Goal: Browse casually: Explore the website without a specific task or goal

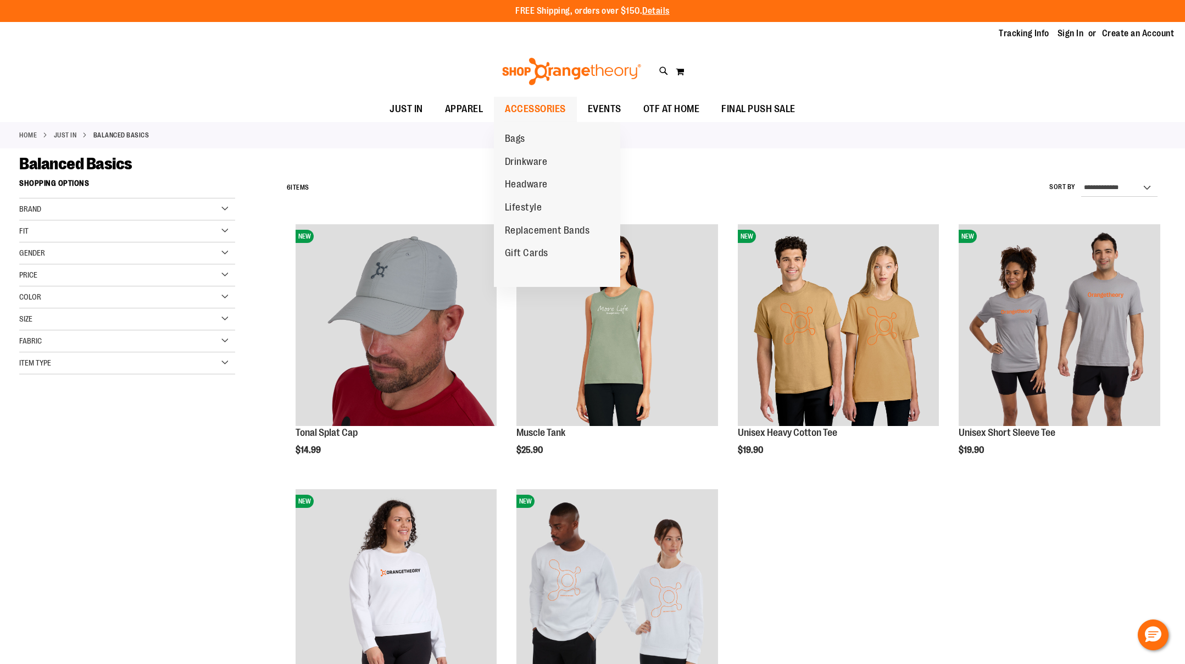
click at [531, 109] on span "ACCESSORIES" at bounding box center [535, 109] width 61 height 25
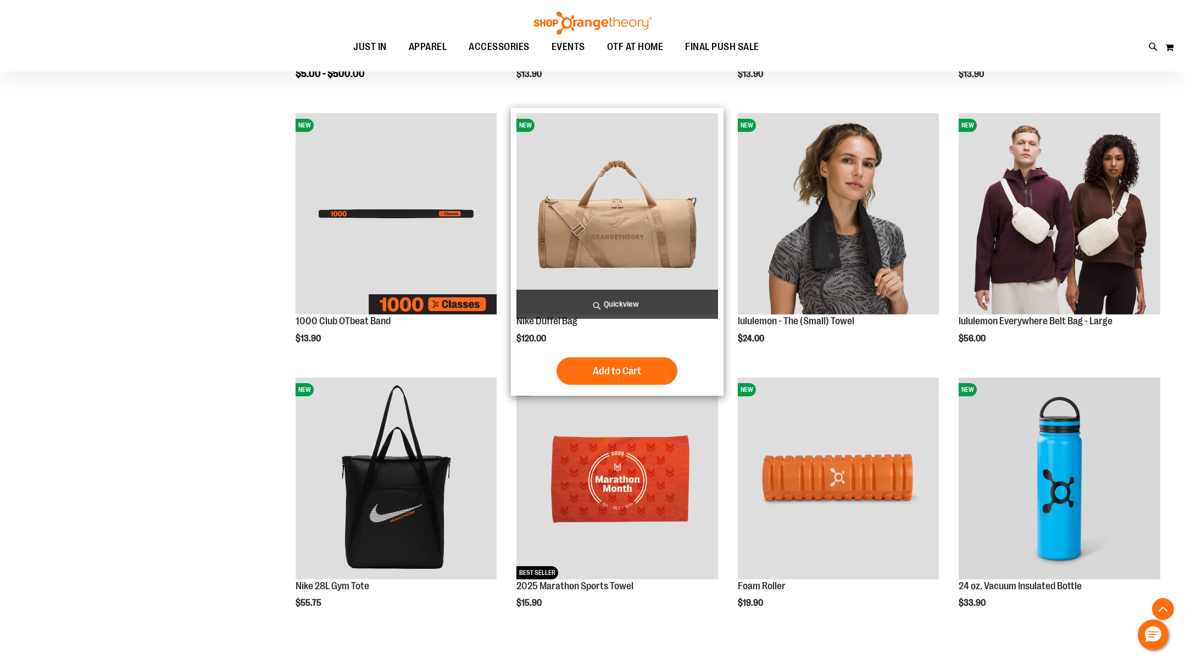
scroll to position [498, 0]
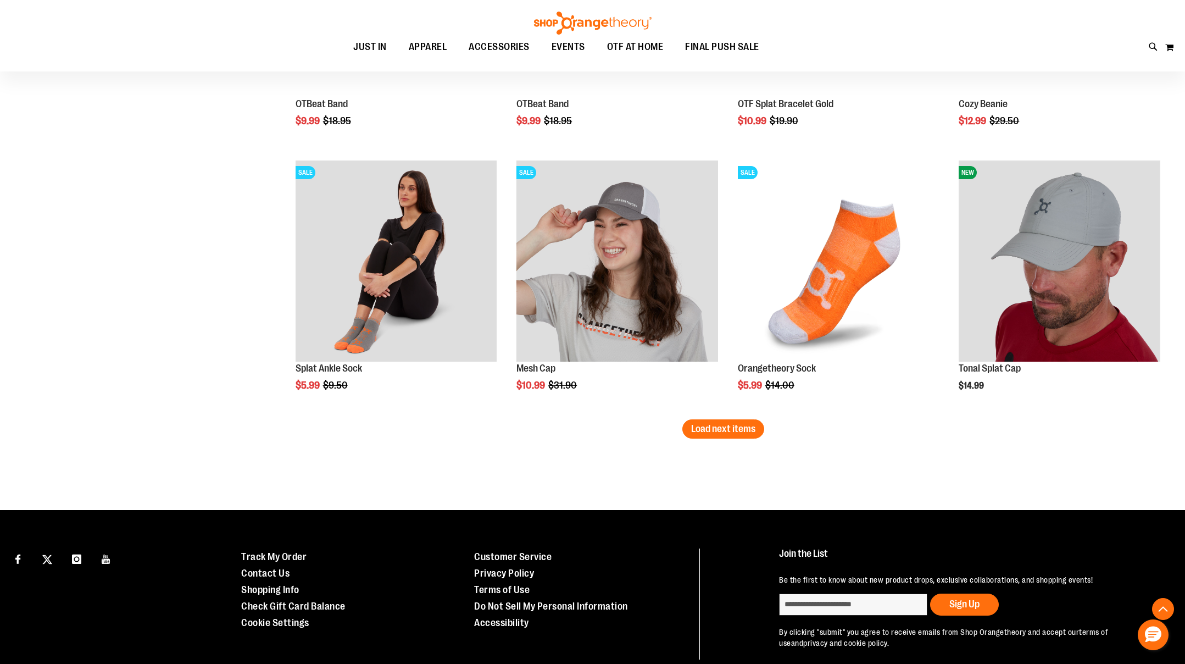
scroll to position [2181, 0]
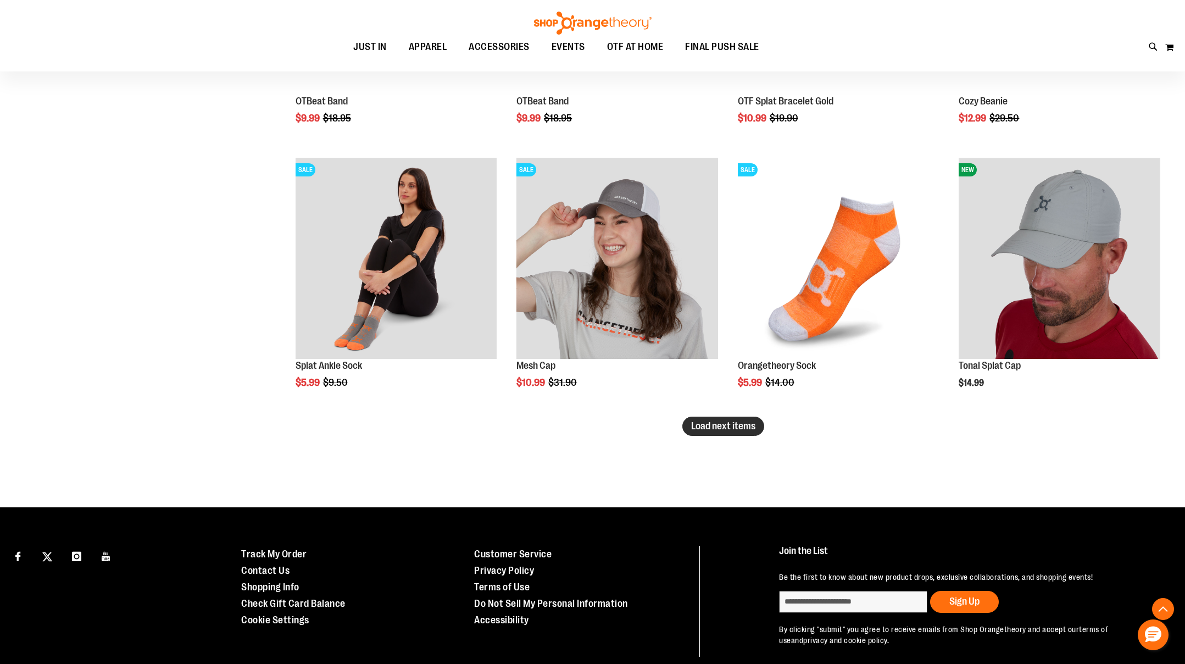
click at [711, 430] on span "Load next items" at bounding box center [723, 425] width 64 height 11
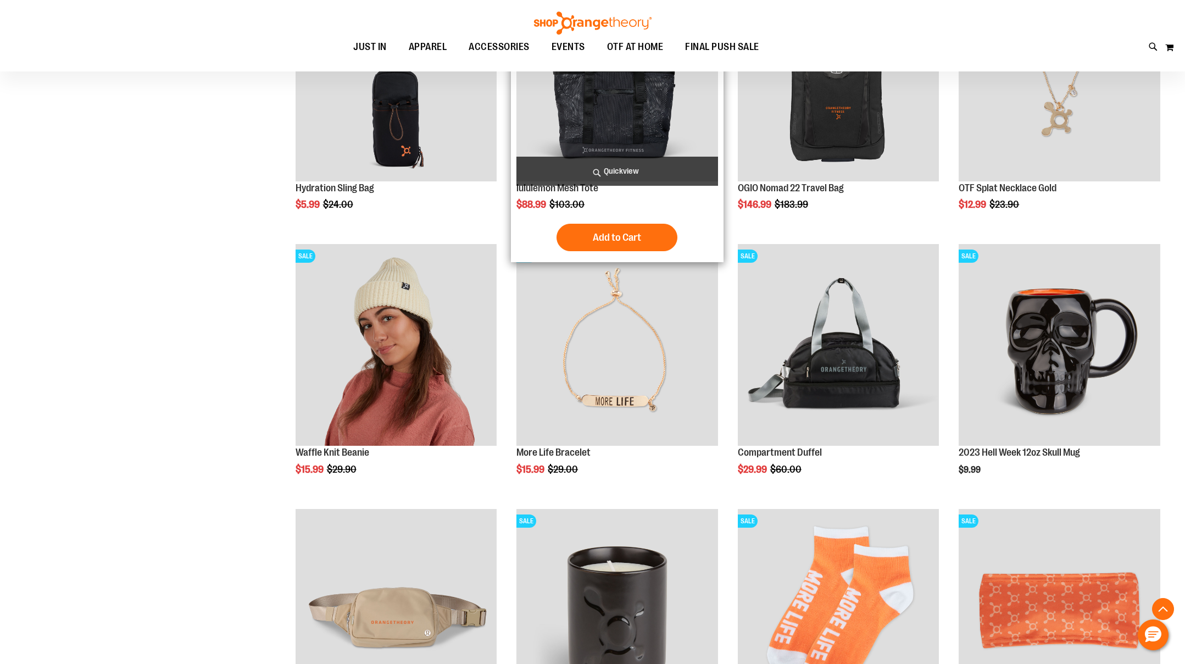
scroll to position [2869, 0]
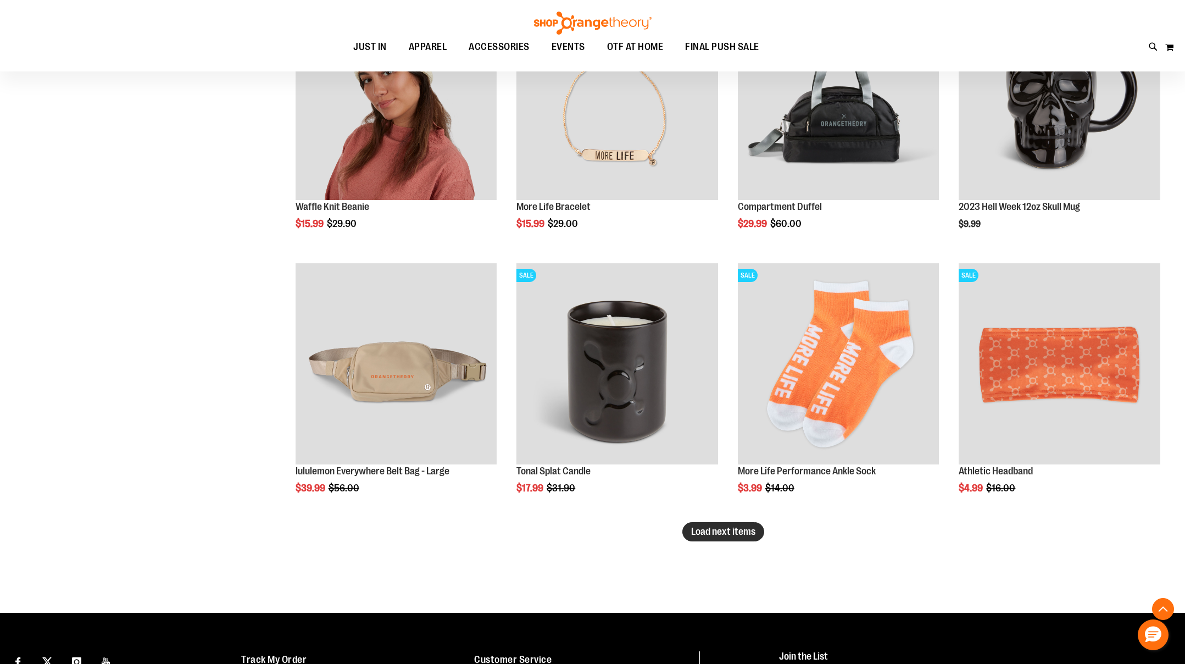
click at [716, 536] on span "Load next items" at bounding box center [723, 531] width 64 height 11
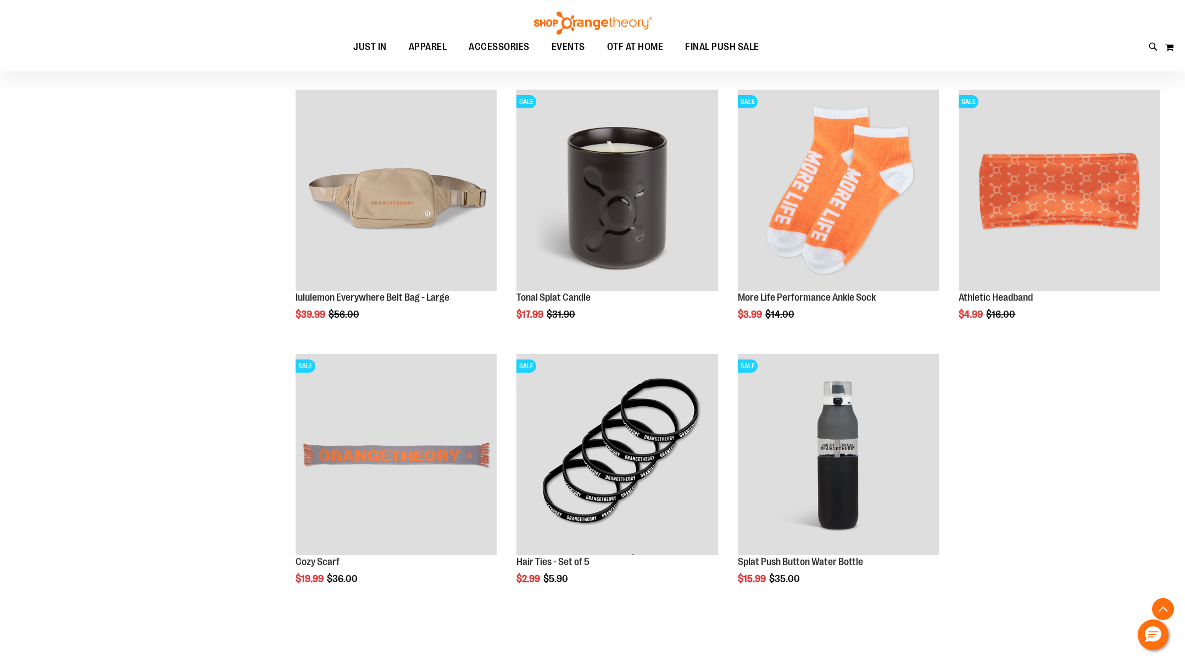
scroll to position [3215, 0]
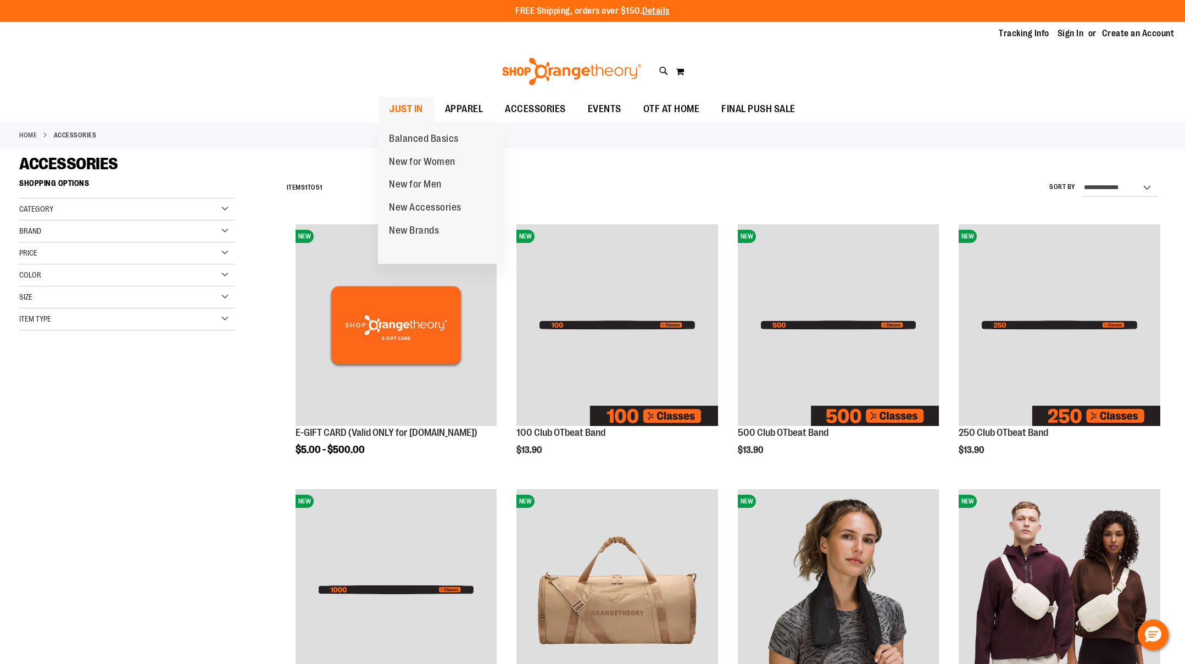
click at [397, 105] on span "JUST IN" at bounding box center [406, 109] width 34 height 25
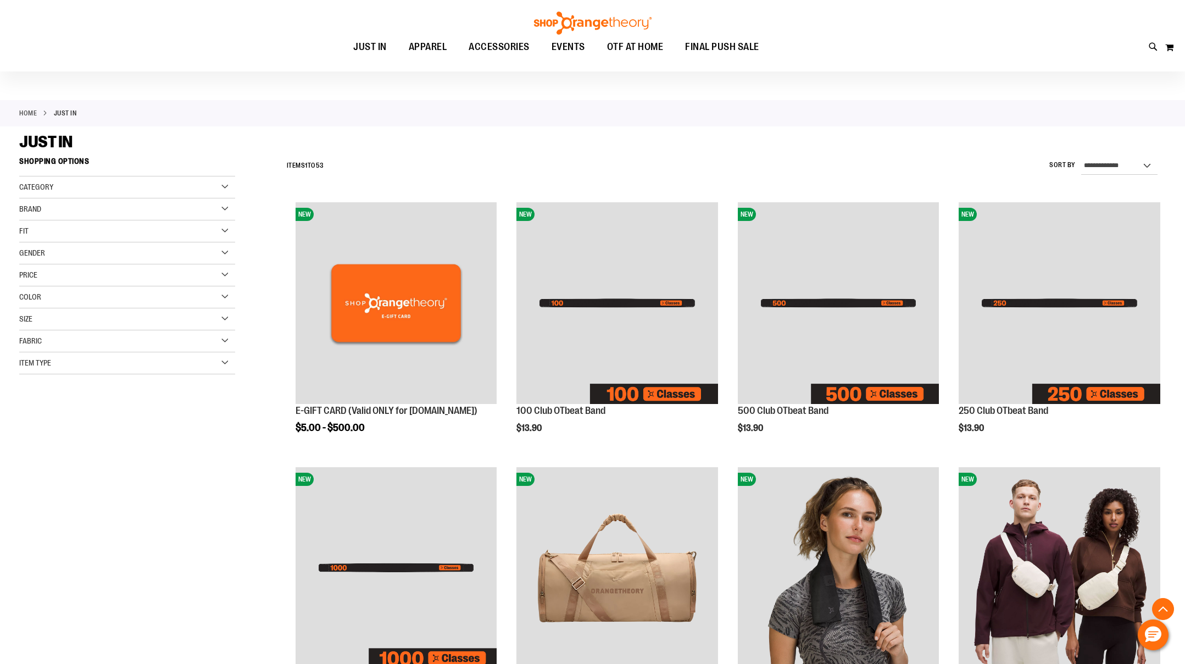
scroll to position [269, 0]
